Goal: Information Seeking & Learning: Learn about a topic

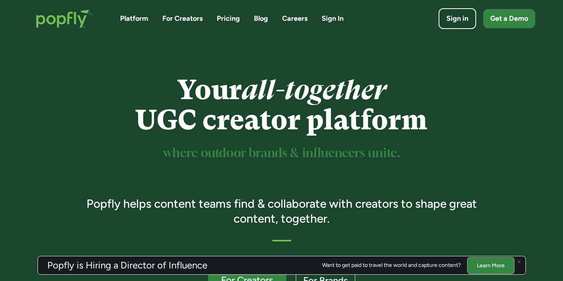
click at [237, 18] on link "Pricing" at bounding box center [228, 19] width 23 height 10
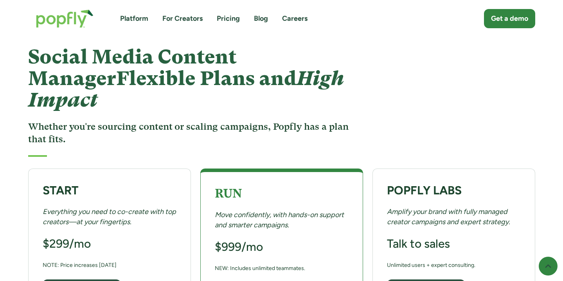
scroll to position [31, 0]
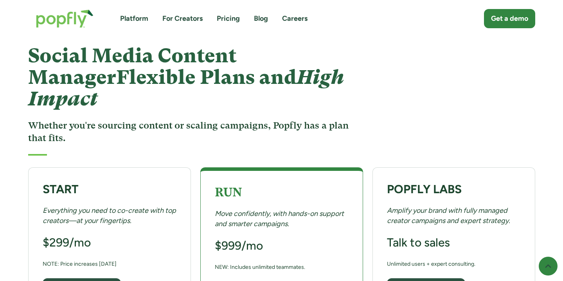
click at [9, 132] on div "Social Media Content Manager Flexible Plans and High Impact Whether you're sour…" at bounding box center [281, 84] width 563 height 157
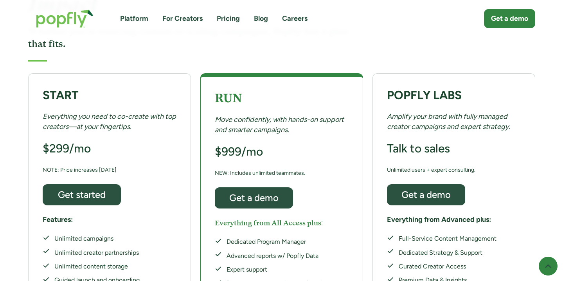
scroll to position [157, 0]
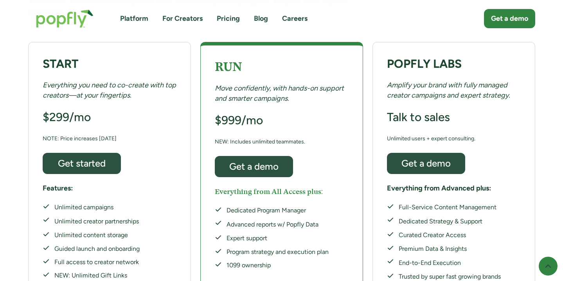
click at [133, 18] on link "Platform" at bounding box center [134, 19] width 28 height 10
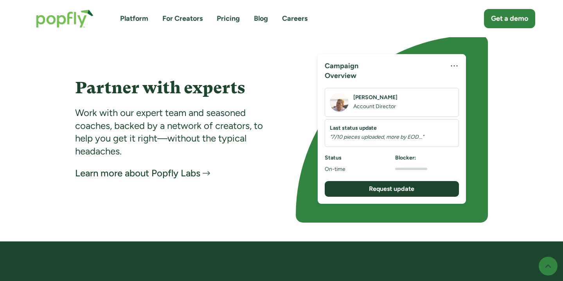
scroll to position [1518, 0]
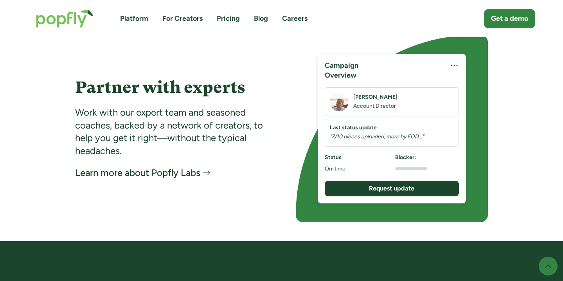
click at [169, 174] on div "Learn more about Popfly Labs" at bounding box center [137, 172] width 125 height 13
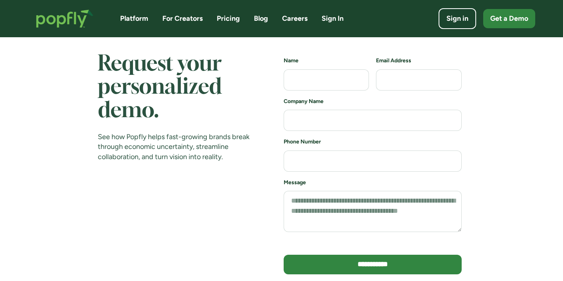
click at [260, 20] on link "Blog" at bounding box center [261, 19] width 14 height 10
